Goal: Task Accomplishment & Management: Manage account settings

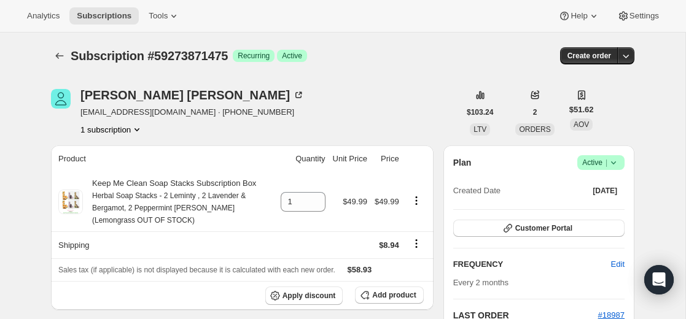
click at [613, 166] on icon at bounding box center [613, 163] width 12 height 12
click at [603, 206] on span "Cancel subscription" at bounding box center [600, 207] width 69 height 9
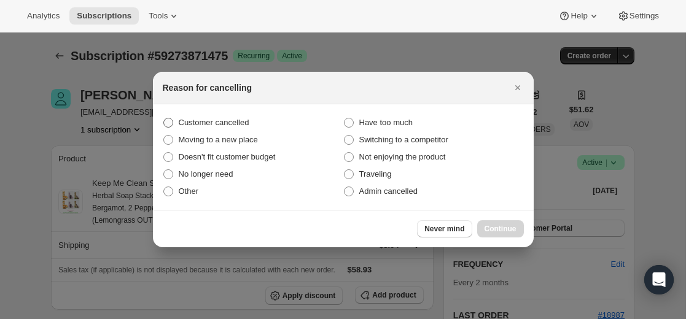
click at [198, 122] on span "Customer cancelled" at bounding box center [214, 122] width 71 height 9
click at [164, 119] on input "Customer cancelled" at bounding box center [163, 118] width 1 height 1
radio input "true"
click at [510, 229] on span "Continue" at bounding box center [501, 229] width 32 height 10
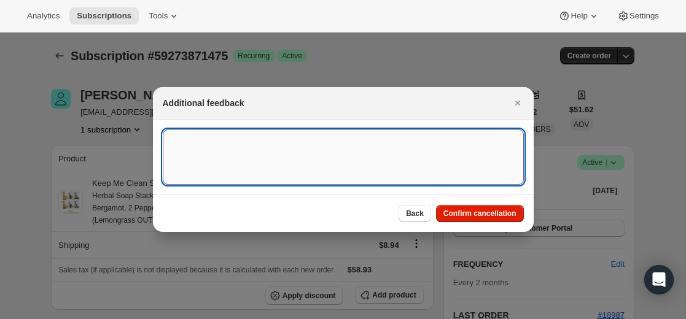
click at [375, 147] on textarea ":r2j:" at bounding box center [343, 157] width 361 height 55
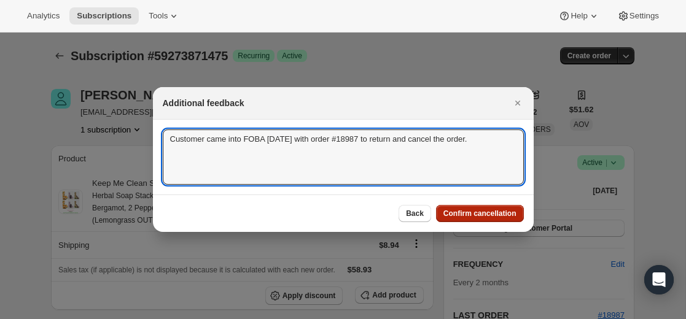
type textarea "Customer came into FOBA [DATE] with order #18987 to return and cancel the order."
click at [458, 216] on span "Confirm cancellation" at bounding box center [479, 214] width 73 height 10
